Goal: Task Accomplishment & Management: Complete application form

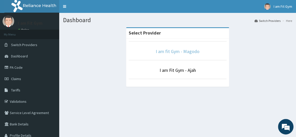
click at [184, 52] on link "I am fit Gym - Magodo" at bounding box center [178, 51] width 44 height 6
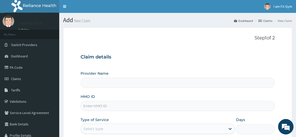
type input "I am fit Gym - Magodo"
type input "1"
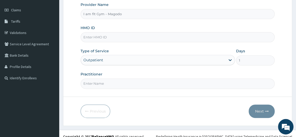
scroll to position [70, 0]
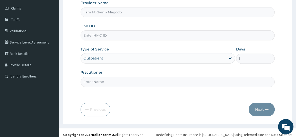
click at [197, 36] on input "HMO ID" at bounding box center [177, 35] width 194 height 10
type input "a"
type input "dup/10086/a"
click at [106, 79] on input "Practitioner" at bounding box center [177, 82] width 194 height 10
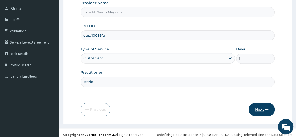
type input "razzie"
click at [258, 106] on button "Next" at bounding box center [261, 109] width 26 height 13
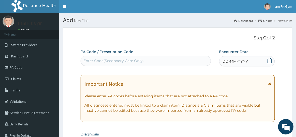
click at [155, 63] on div "Enter Code(Secondary Care Only)" at bounding box center [146, 61] width 130 height 8
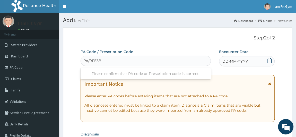
type input "PA/9FE5B8"
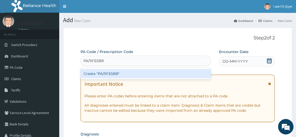
click at [152, 74] on div "Create "PA/9FE5B8"" at bounding box center [145, 73] width 130 height 9
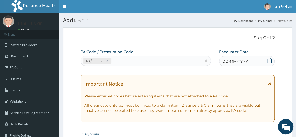
click at [238, 60] on span "DD-MM-YYYY" at bounding box center [234, 61] width 25 height 5
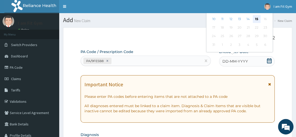
click at [256, 20] on div "15" at bounding box center [257, 19] width 8 height 8
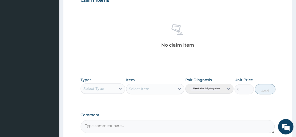
scroll to position [185, 0]
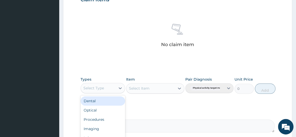
click at [111, 87] on div "Select Type" at bounding box center [98, 88] width 35 height 8
type input "gy"
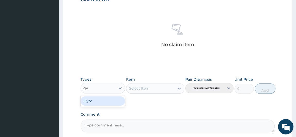
click at [106, 101] on div "Gym" at bounding box center [102, 100] width 45 height 9
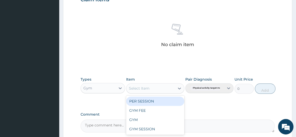
click at [138, 90] on div "Select Item" at bounding box center [150, 88] width 48 height 8
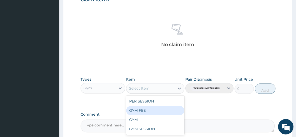
click at [141, 110] on div "GYM FEE" at bounding box center [155, 110] width 58 height 9
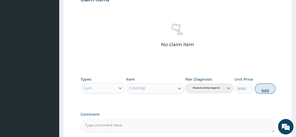
click at [259, 90] on button "Add" at bounding box center [265, 88] width 21 height 10
type input "0"
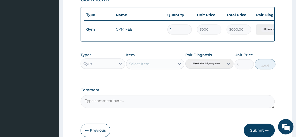
scroll to position [212, 0]
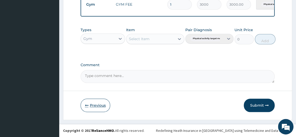
click at [94, 109] on button "Previous" at bounding box center [95, 104] width 30 height 13
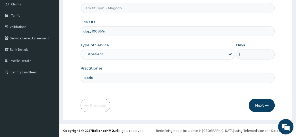
scroll to position [73, 0]
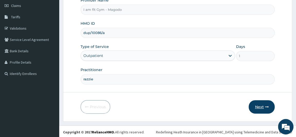
click at [257, 104] on button "Next" at bounding box center [261, 106] width 26 height 13
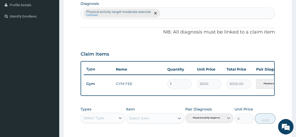
scroll to position [212, 0]
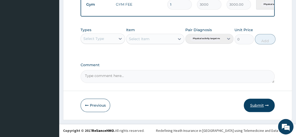
click at [249, 110] on button "Submit" at bounding box center [259, 104] width 31 height 13
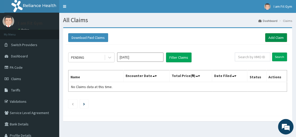
click at [276, 34] on link "Add Claim" at bounding box center [276, 37] width 22 height 9
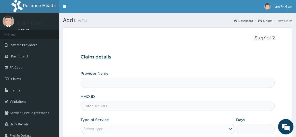
type input "I am fit Gym - Magodo"
type input "1"
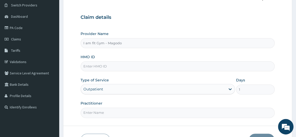
scroll to position [47, 0]
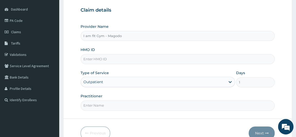
click at [150, 59] on input "HMO ID" at bounding box center [177, 59] width 194 height 10
type input "alt/10060/a"
click at [125, 107] on input "Practitioner" at bounding box center [177, 105] width 194 height 10
type input "razzie"
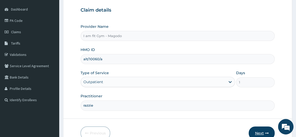
click at [264, 133] on button "Next" at bounding box center [261, 132] width 26 height 13
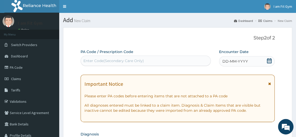
click at [190, 63] on div "Enter Code(Secondary Care Only)" at bounding box center [146, 61] width 130 height 8
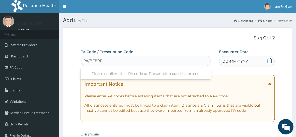
type input "PA/BFB9F0"
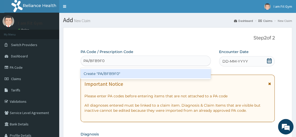
click at [194, 77] on div "Create "PA/BFB9F0"" at bounding box center [145, 73] width 130 height 9
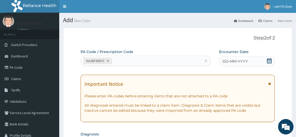
click at [238, 62] on span "DD-MM-YYYY" at bounding box center [234, 61] width 25 height 5
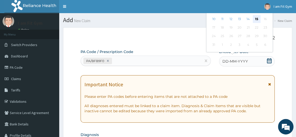
click at [257, 17] on div "15" at bounding box center [257, 19] width 8 height 8
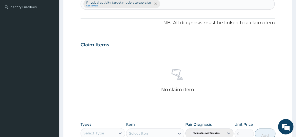
scroll to position [186, 0]
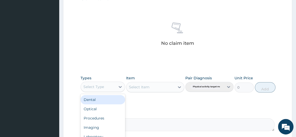
click at [111, 88] on div "Select Type" at bounding box center [98, 87] width 35 height 8
type input "gy"
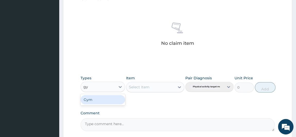
click at [112, 101] on div "Gym" at bounding box center [102, 99] width 45 height 9
click at [148, 88] on div "Select Item" at bounding box center [139, 86] width 21 height 5
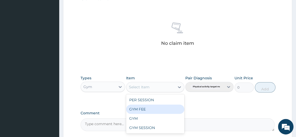
click at [148, 109] on div "GYM FEE" at bounding box center [155, 108] width 58 height 9
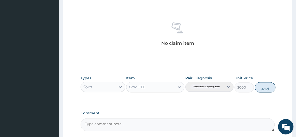
click at [266, 90] on button "Add" at bounding box center [265, 87] width 21 height 10
type input "0"
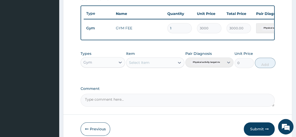
scroll to position [212, 0]
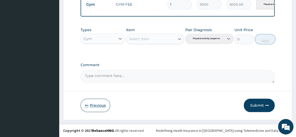
click at [88, 103] on button "Previous" at bounding box center [95, 104] width 30 height 13
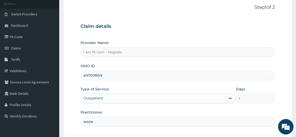
scroll to position [73, 0]
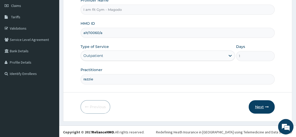
click at [267, 105] on icon "button" at bounding box center [267, 107] width 4 height 4
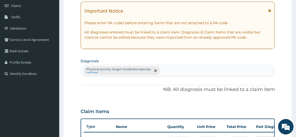
scroll to position [212, 0]
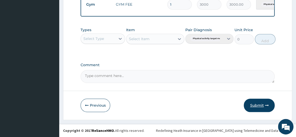
click at [263, 103] on button "Submit" at bounding box center [259, 104] width 31 height 13
